Goal: Information Seeking & Learning: Learn about a topic

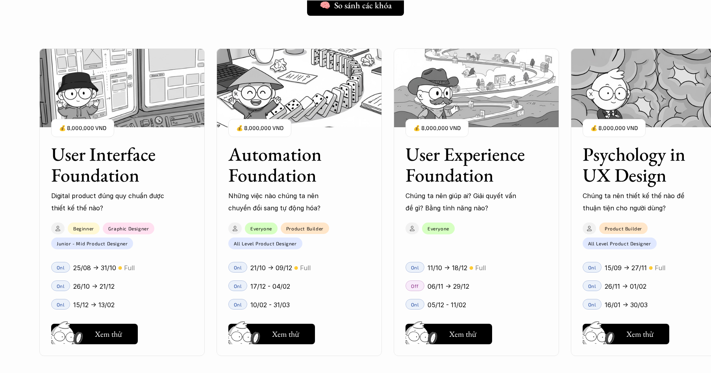
scroll to position [709, 0]
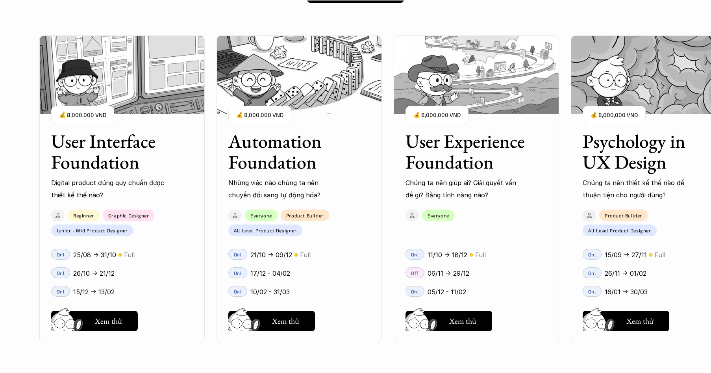
click at [96, 276] on p "26/10 -> 21/12" at bounding box center [93, 273] width 41 height 12
drag, startPoint x: 314, startPoint y: 196, endPoint x: 209, endPoint y: 195, distance: 104.7
click at [213, 196] on div "User Interface Foundation Digital product đúng quy chuẩn được thiết kế thế nào?…" at bounding box center [476, 189] width 874 height 373
click at [211, 193] on div "User Interface Foundation Digital product đúng quy chuẩn được thiết kế thế nào?…" at bounding box center [476, 189] width 874 height 373
click at [89, 275] on p "26/10 -> 21/12" at bounding box center [93, 273] width 41 height 12
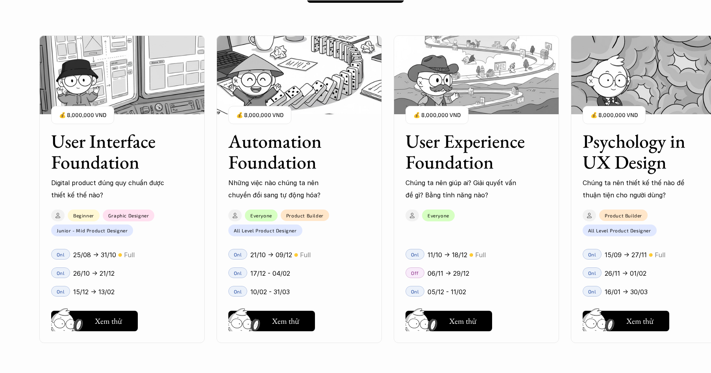
click at [446, 254] on p "11/10 -> 18/12" at bounding box center [448, 255] width 40 height 12
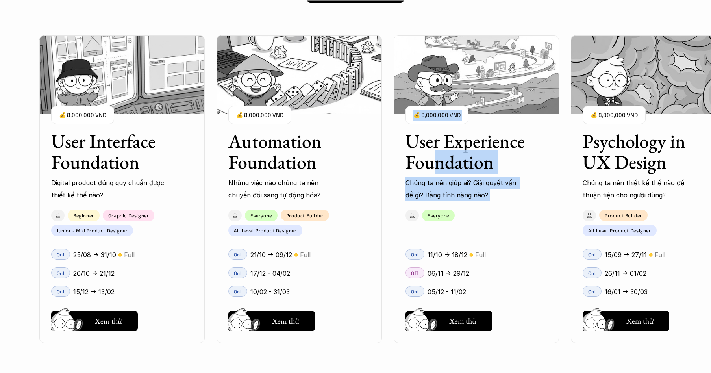
drag, startPoint x: 439, startPoint y: 155, endPoint x: 406, endPoint y: 218, distance: 71.0
click at [406, 218] on div "User Experience Foundation Chúng ta nên giúp ai? Giải quyết vấn đề gì? Bằng tín…" at bounding box center [476, 188] width 165 height 307
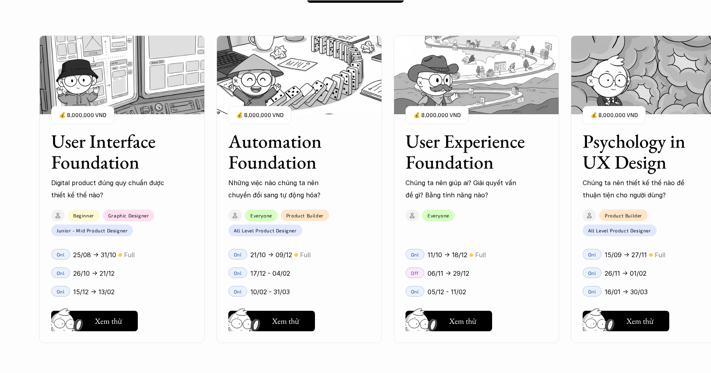
click at [385, 215] on div "User Interface Foundation Digital product đúng quy chuẩn được thiết kế thế nào?…" at bounding box center [476, 189] width 874 height 373
click at [557, 273] on div "Off 06/11 -> 29/12" at bounding box center [476, 272] width 165 height 19
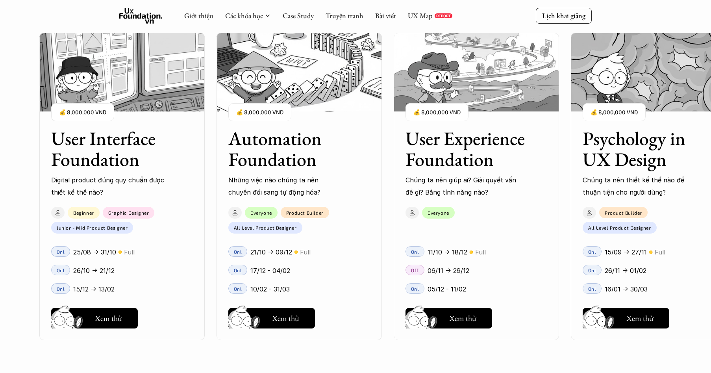
scroll to position [787, 0]
click at [252, 18] on link "Các khóa học" at bounding box center [244, 15] width 38 height 9
click at [272, 15] on div "Giới thiệu Các khóa học Case Study Truyện tranh Bài viết UX Map REPORT" at bounding box center [318, 16] width 268 height 16
click at [267, 16] on icon at bounding box center [268, 16] width 6 height 6
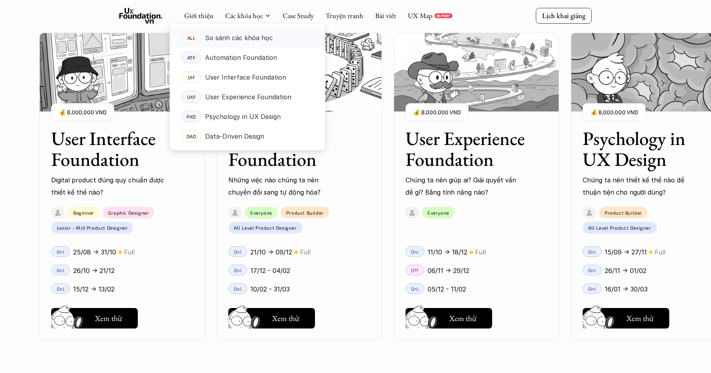
click at [261, 42] on p "So sánh các khóa học" at bounding box center [239, 38] width 68 height 12
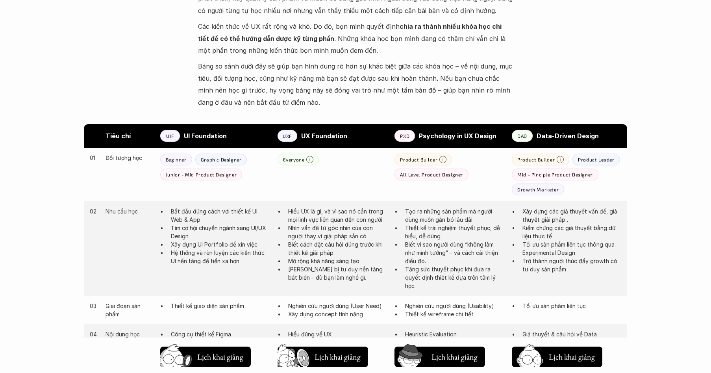
scroll to position [433, 0]
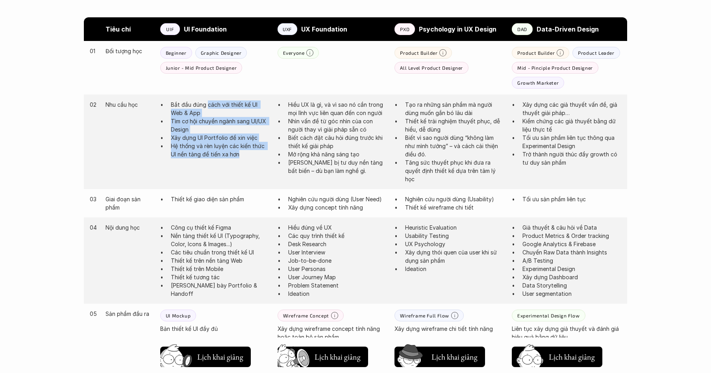
drag, startPoint x: 207, startPoint y: 104, endPoint x: 241, endPoint y: 174, distance: 77.7
click at [241, 174] on div "02 Nhu cầu học Bắt đầu đúng cách với thiết kế UI Web & App Tìm cơ hội chuyển ng…" at bounding box center [355, 141] width 543 height 94
drag, startPoint x: 220, startPoint y: 137, endPoint x: 169, endPoint y: 108, distance: 58.7
click at [169, 108] on ul "Bắt đầu đúng cách với thiết kế UI Web & App Tìm cơ hội chuyển ngành sang UI/UX …" at bounding box center [214, 129] width 109 height 58
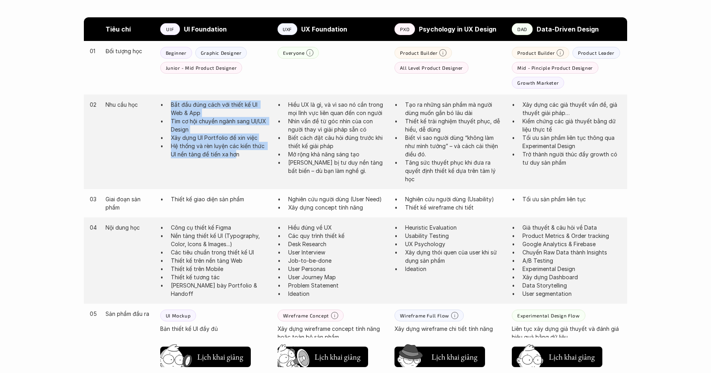
click at [169, 108] on ul "Bắt đầu đúng cách với thiết kế UI Web & App Tìm cơ hội chuyển ngành sang UI/UX …" at bounding box center [214, 129] width 109 height 58
drag, startPoint x: 169, startPoint y: 108, endPoint x: 249, endPoint y: 165, distance: 98.1
click at [249, 165] on div "02 Nhu cầu học Bắt đầu đúng cách với thiết kế UI Web & App Tìm cơ hội chuyển ng…" at bounding box center [355, 141] width 543 height 94
drag, startPoint x: 249, startPoint y: 165, endPoint x: 160, endPoint y: 104, distance: 107.9
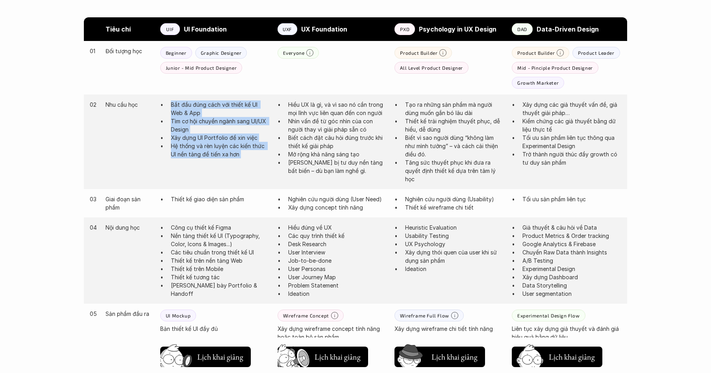
click at [160, 104] on div "02 Nhu cầu học Bắt đầu đúng cách với thiết kế UI Web & App Tìm cơ hội chuyển ng…" at bounding box center [355, 141] width 543 height 94
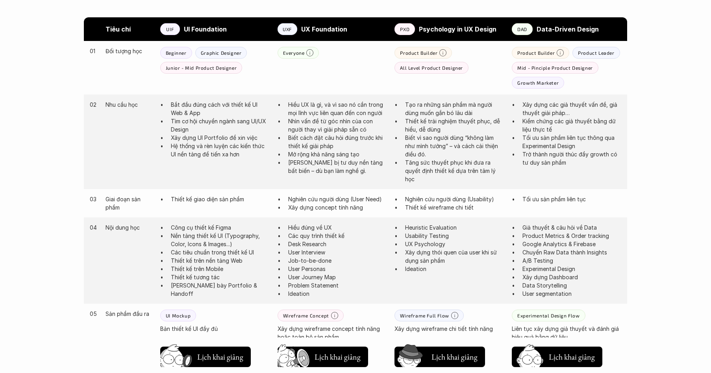
click at [171, 104] on li "Bắt đầu đúng cách với thiết kế UI Web & App" at bounding box center [220, 108] width 99 height 17
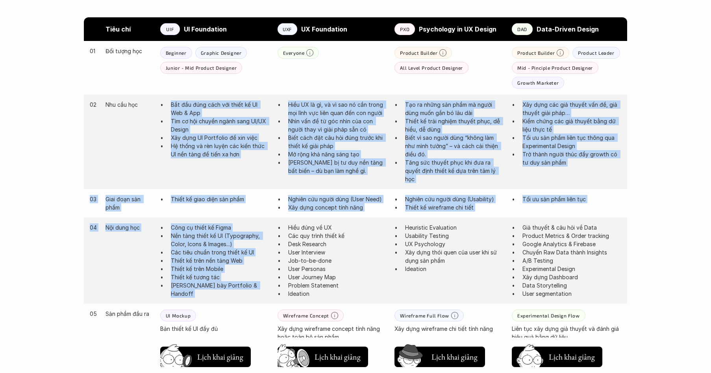
drag, startPoint x: 160, startPoint y: 104, endPoint x: 257, endPoint y: 300, distance: 219.2
click at [257, 300] on div "Tiêu chí UIF UI Foundation UXF UX Foundation PXD Psychology in UX Design DAD Da…" at bounding box center [355, 315] width 543 height 596
click at [257, 300] on div "04 Nội dung học Công cụ thiết kế Figma Nền tảng thiết kế UI (Typography, Color,…" at bounding box center [355, 260] width 543 height 86
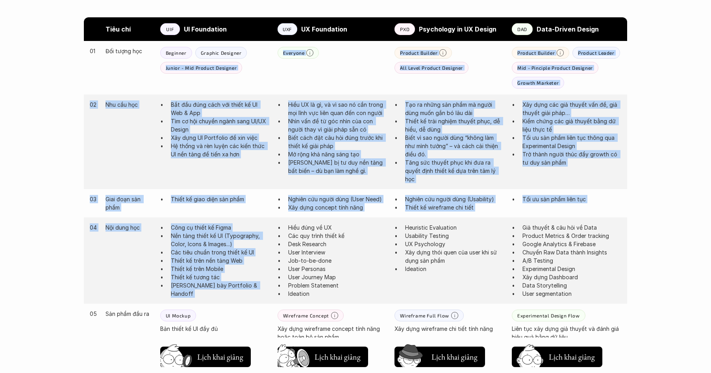
drag, startPoint x: 257, startPoint y: 300, endPoint x: 174, endPoint y: 87, distance: 228.7
click at [174, 87] on div "Tiêu chí UIF UI Foundation UXF UX Foundation PXD Psychology in UX Design DAD Da…" at bounding box center [355, 315] width 543 height 596
click at [174, 87] on div "01 Đối tượng học Beginner Graphic Designer Junior - Mid Product Designer Everyo…" at bounding box center [355, 68] width 543 height 54
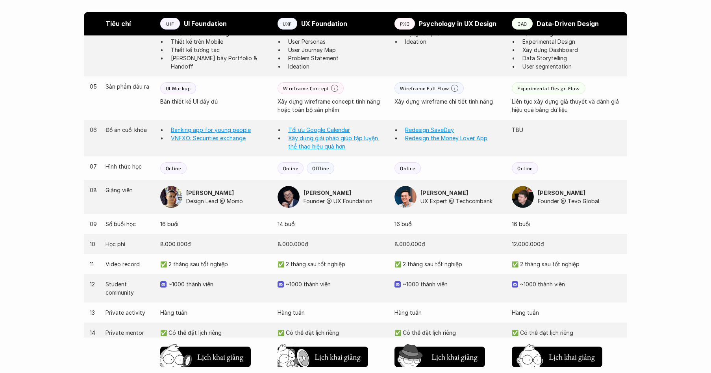
scroll to position [669, 0]
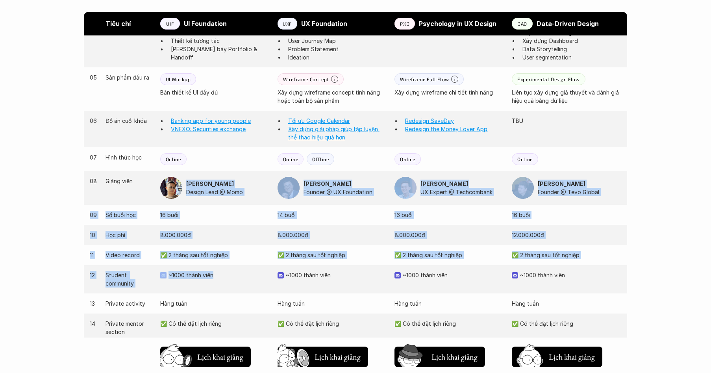
drag, startPoint x: 185, startPoint y: 184, endPoint x: 257, endPoint y: 267, distance: 110.2
click at [257, 267] on div "03 Giai đoạn sản phẩm Thiết kế giao diện sản phẩm Nghiên cứu người dùng (User N…" at bounding box center [355, 165] width 543 height 424
click at [257, 267] on div "12 Student community ~1000 thành viên ~1000 thành viên ~1000 thành viên ~1000 t…" at bounding box center [355, 279] width 543 height 28
drag, startPoint x: 238, startPoint y: 265, endPoint x: 205, endPoint y: 216, distance: 59.0
click at [205, 216] on div "03 Giai đoạn sản phẩm Thiết kế giao diện sản phẩm Nghiên cứu người dùng (User N…" at bounding box center [355, 165] width 543 height 424
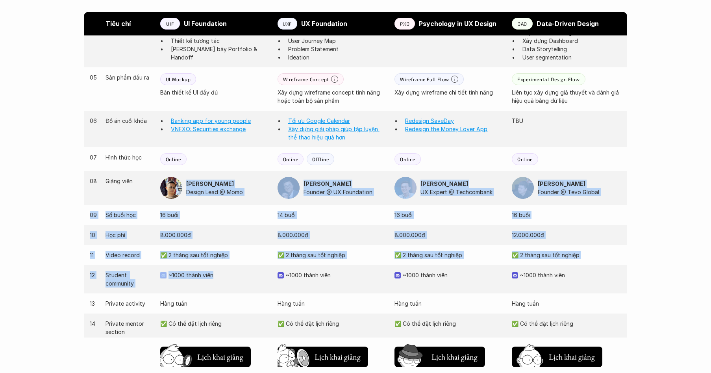
click at [205, 215] on p "16 buổi" at bounding box center [214, 215] width 109 height 8
drag, startPoint x: 205, startPoint y: 215, endPoint x: 227, endPoint y: 294, distance: 82.3
click at [227, 294] on div "03 Giai đoạn sản phẩm Thiết kế giao diện sản phẩm Nghiên cứu người dùng (User N…" at bounding box center [355, 165] width 543 height 424
click at [227, 294] on div "13 Private activity Hàng tuần Hàng tuần Hàng tuần Hàng tuần" at bounding box center [355, 303] width 543 height 20
drag, startPoint x: 227, startPoint y: 294, endPoint x: 226, endPoint y: 223, distance: 71.3
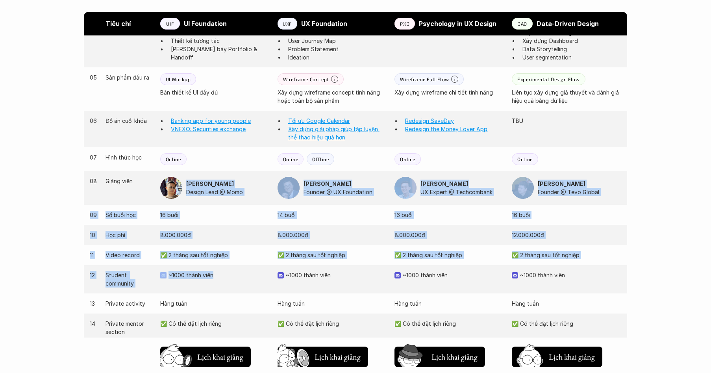
click at [226, 223] on div "03 Giai đoạn sản phẩm Thiết kế giao diện sản phẩm Nghiên cứu người dùng (User N…" at bounding box center [355, 165] width 543 height 424
click at [226, 223] on div "09 Số buổi học 16 buổi 14 buổi 16 buổi 16 buổi" at bounding box center [355, 215] width 543 height 20
drag, startPoint x: 226, startPoint y: 223, endPoint x: 224, endPoint y: 289, distance: 65.8
click at [224, 289] on div "03 Giai đoạn sản phẩm Thiết kế giao diện sản phẩm Nghiên cứu người dùng (User N…" at bounding box center [355, 165] width 543 height 424
click at [224, 289] on div "12 Student community ~1000 thành viên ~1000 thành viên ~1000 thành viên ~1000 t…" at bounding box center [355, 279] width 543 height 28
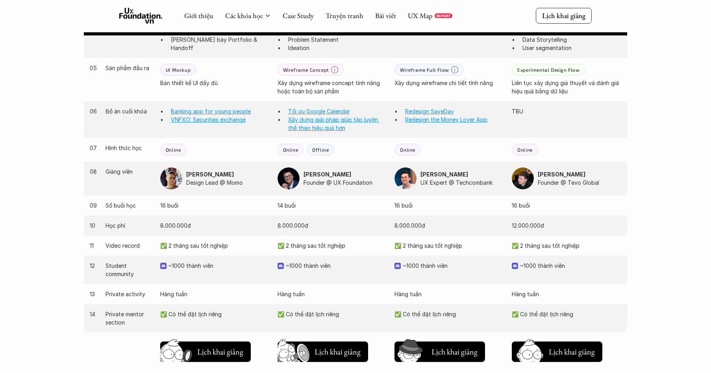
scroll to position [639, 0]
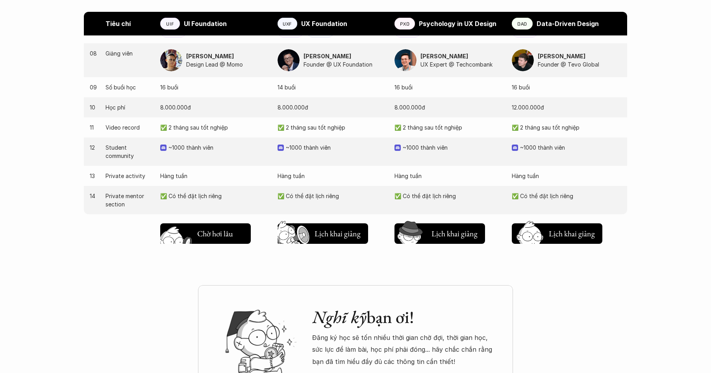
click at [221, 235] on h5 "Lịch khai giảng" at bounding box center [220, 232] width 46 height 11
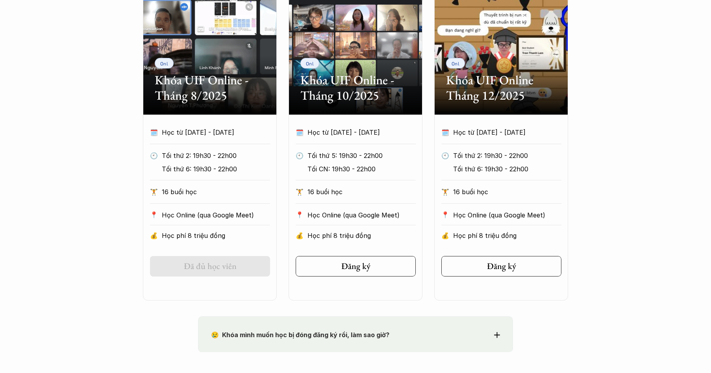
scroll to position [420, 0]
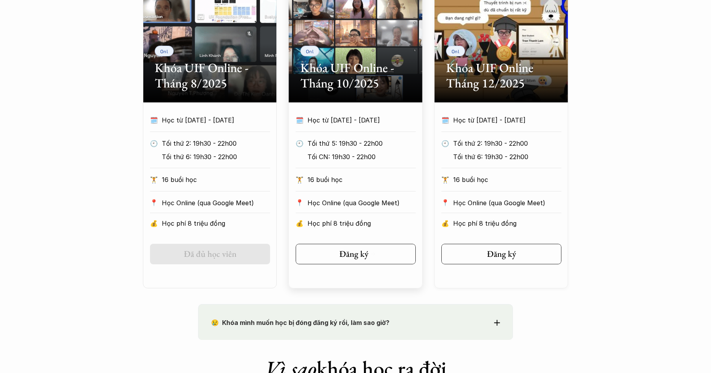
click at [374, 252] on div "Đăng ký" at bounding box center [357, 254] width 37 height 10
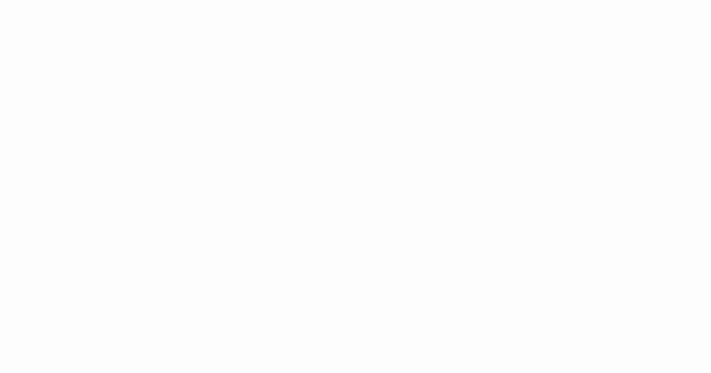
scroll to position [787, 0]
click at [174, 170] on div "Giới thiệu Các khóa học Case Study Truyện tranh Bài viết UX Map REPORT Lịch kha…" at bounding box center [355, 31] width 711 height 1636
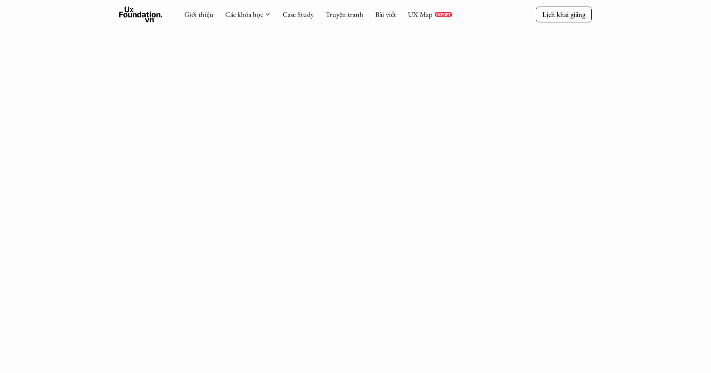
scroll to position [984, 0]
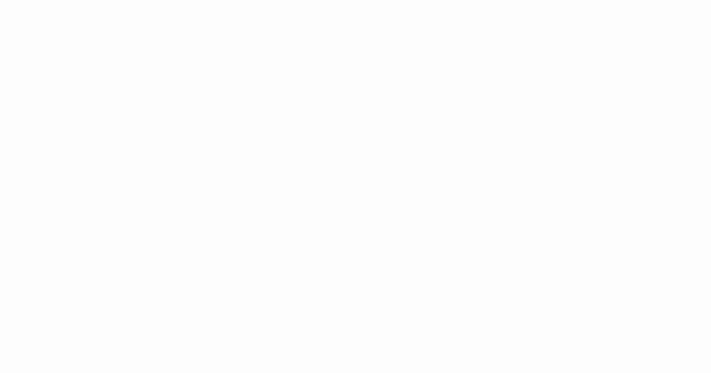
scroll to position [157, 0]
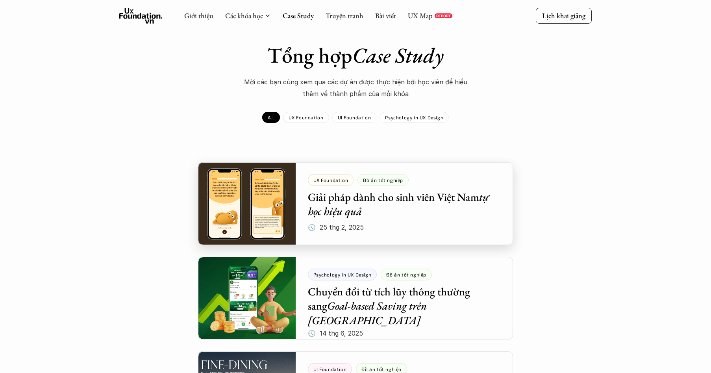
scroll to position [39, 0]
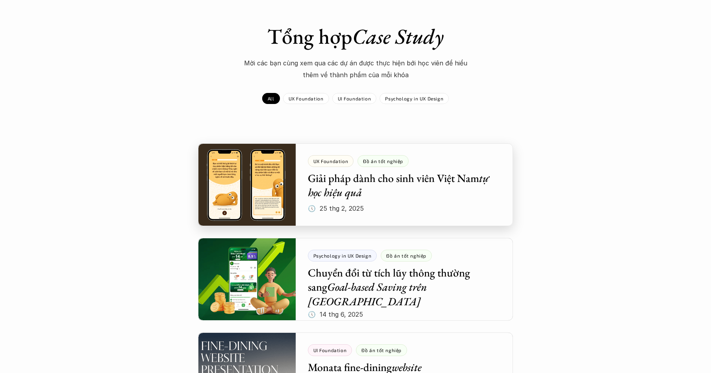
click at [270, 196] on div at bounding box center [355, 184] width 315 height 83
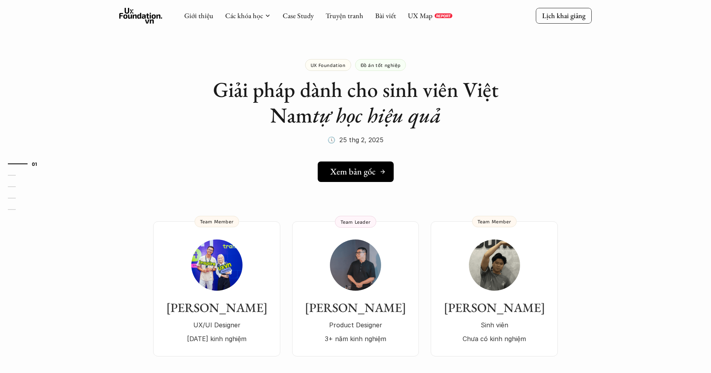
click at [365, 176] on h5 "Xem bản gốc" at bounding box center [352, 172] width 45 height 10
